Goal: Find specific page/section: Find specific page/section

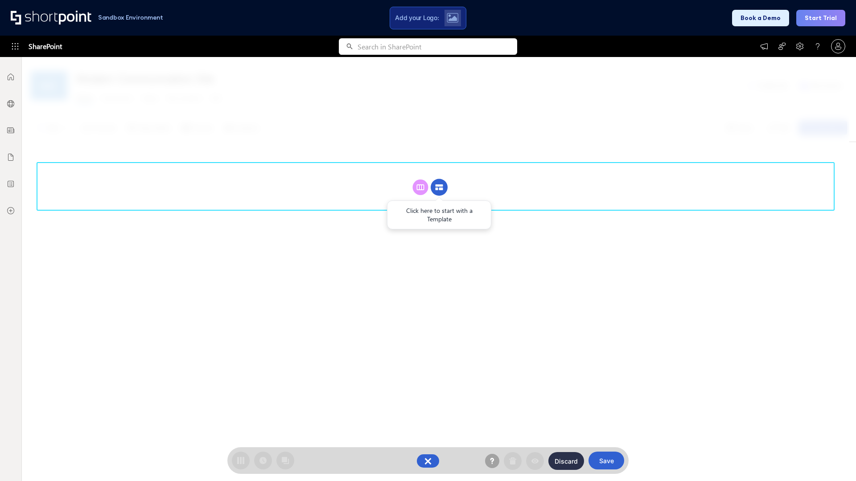
click at [439, 187] on circle at bounding box center [439, 187] width 17 height 17
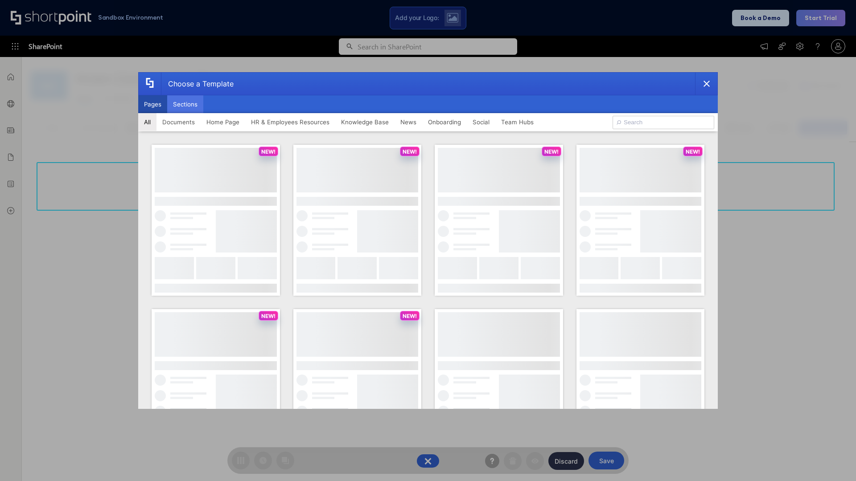
click at [185, 104] on button "Sections" at bounding box center [185, 104] width 36 height 18
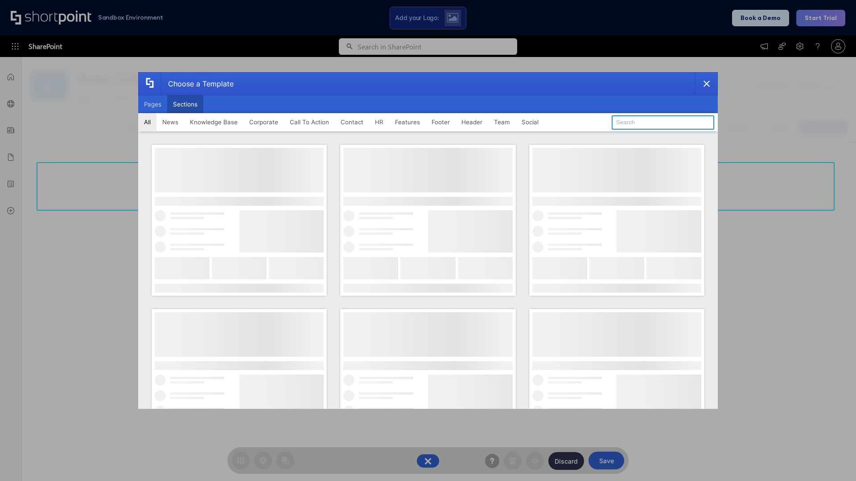
type input "Footer 1"
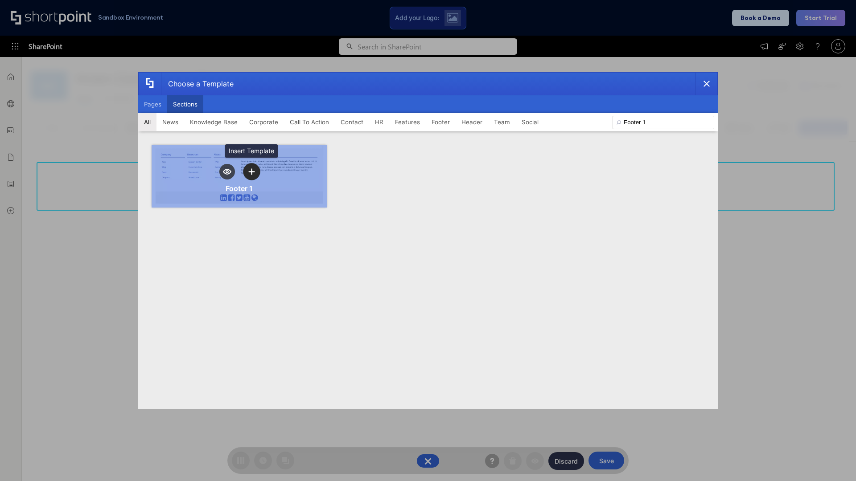
click at [251, 172] on icon "template selector" at bounding box center [251, 172] width 6 height 6
